Goal: Navigation & Orientation: Find specific page/section

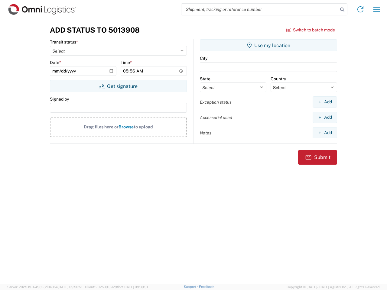
click at [260, 9] on input "search" at bounding box center [260, 9] width 157 height 11
click at [342, 10] on icon at bounding box center [342, 9] width 8 height 8
click at [361, 9] on icon at bounding box center [361, 10] width 10 height 10
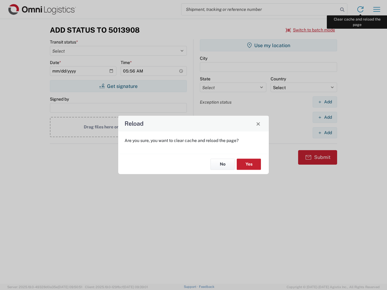
click at [377, 9] on div "Reload Are you sure, you want to clear cache and reload the page? No Yes" at bounding box center [193, 145] width 387 height 290
click at [311, 30] on div "Reload Are you sure, you want to clear cache and reload the page? No Yes" at bounding box center [193, 145] width 387 height 290
click at [118, 86] on div "Reload Are you sure, you want to clear cache and reload the page? No Yes" at bounding box center [193, 145] width 387 height 290
click at [269, 45] on div "Reload Are you sure, you want to clear cache and reload the page? No Yes" at bounding box center [193, 145] width 387 height 290
click at [325, 102] on div "Reload Are you sure, you want to clear cache and reload the page? No Yes" at bounding box center [193, 145] width 387 height 290
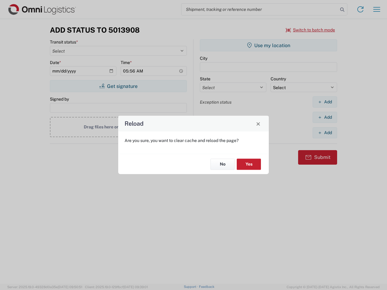
click at [325, 117] on div "Reload Are you sure, you want to clear cache and reload the page? No Yes" at bounding box center [193, 145] width 387 height 290
click at [325, 133] on div "Reload Are you sure, you want to clear cache and reload the page? No Yes" at bounding box center [193, 145] width 387 height 290
